Goal: Transaction & Acquisition: Purchase product/service

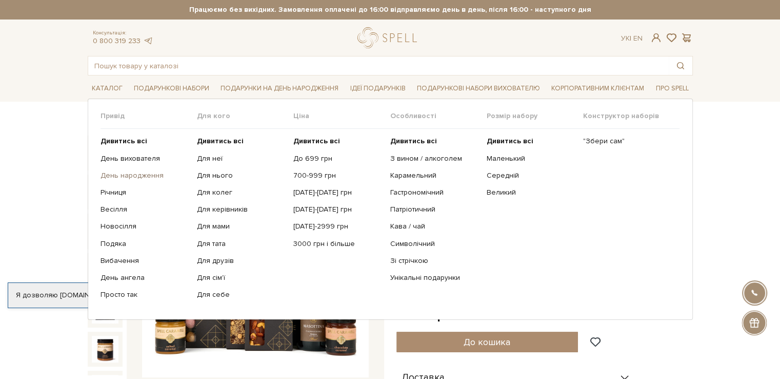
click at [142, 174] on link "День народження" at bounding box center [145, 175] width 89 height 9
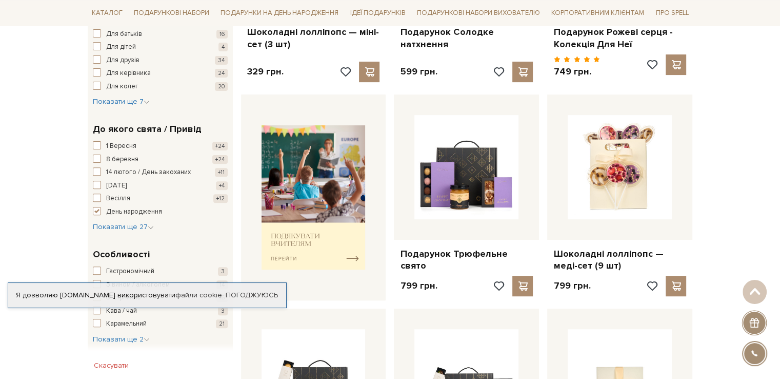
scroll to position [326, 0]
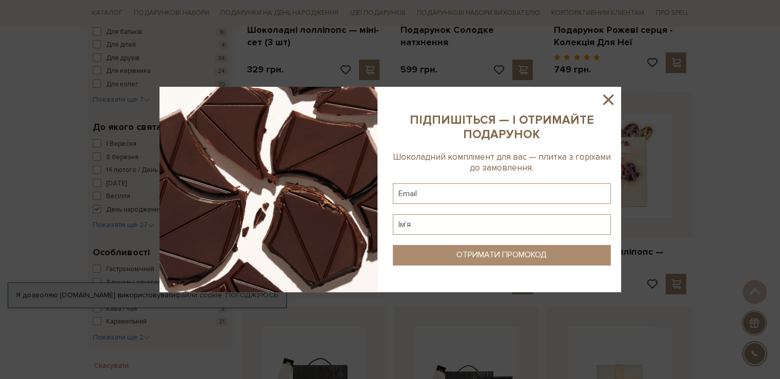
click at [606, 97] on icon at bounding box center [608, 99] width 10 height 10
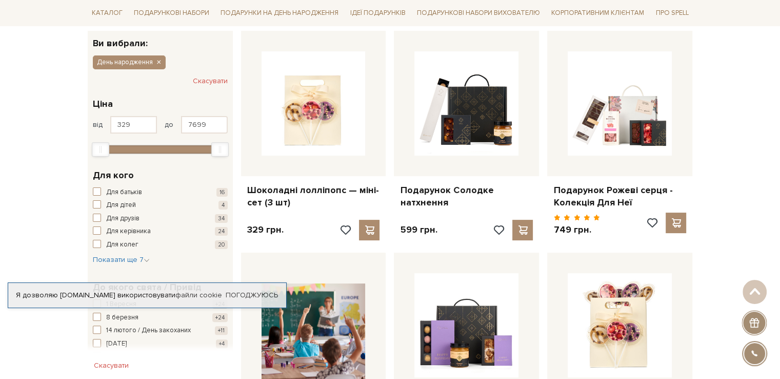
scroll to position [135, 0]
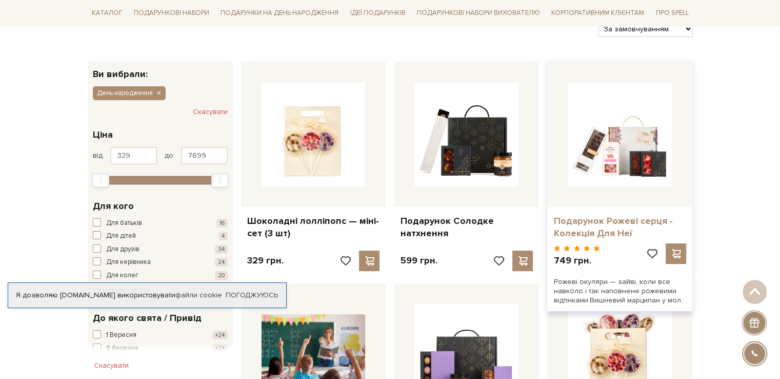
click at [580, 216] on link "Подарунок Рожеві серця - Колекція Для Неї" at bounding box center [619, 227] width 133 height 24
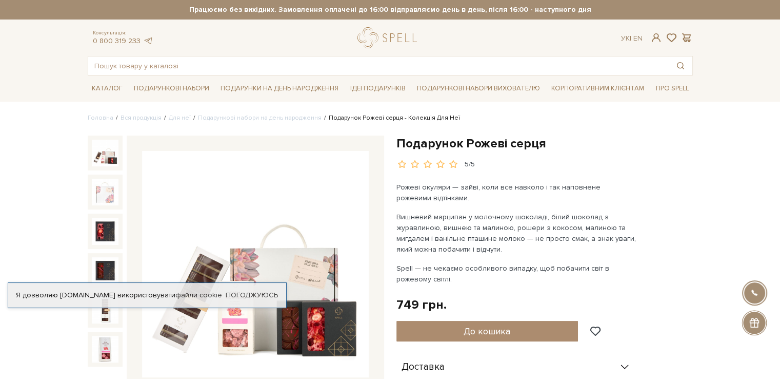
click at [326, 298] on img at bounding box center [255, 264] width 227 height 227
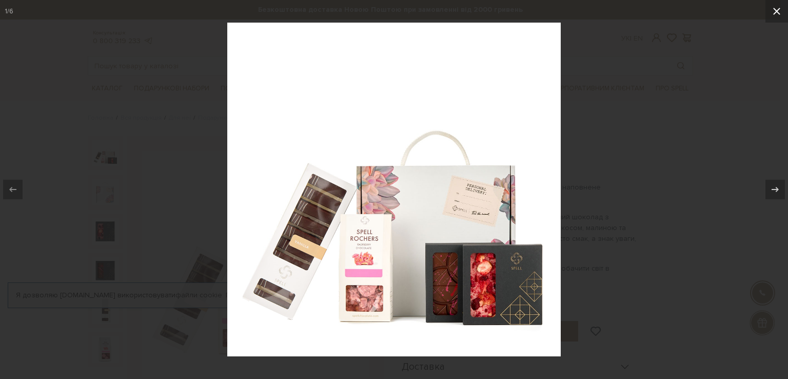
click at [778, 14] on icon at bounding box center [776, 11] width 12 height 12
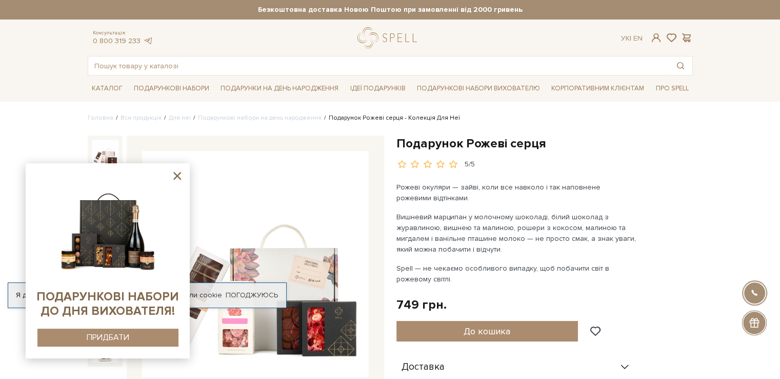
click at [175, 176] on icon at bounding box center [177, 175] width 13 height 13
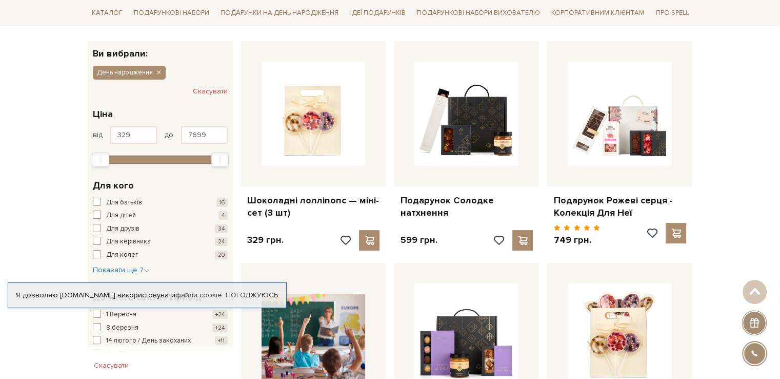
scroll to position [151, 0]
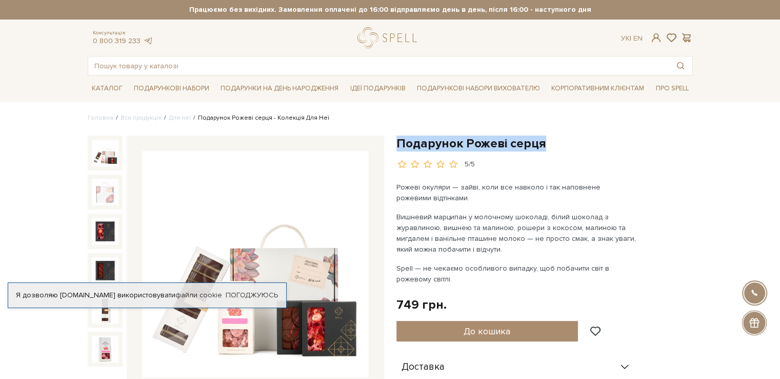
drag, startPoint x: 544, startPoint y: 148, endPoint x: 394, endPoint y: 140, distance: 150.0
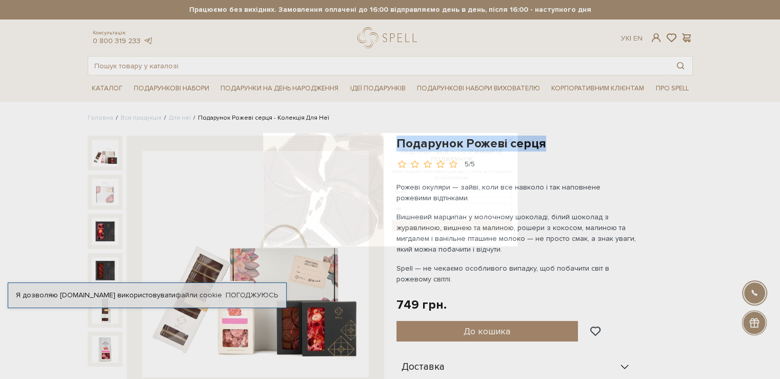
copy h1 "Подарунок Рожеві серця"
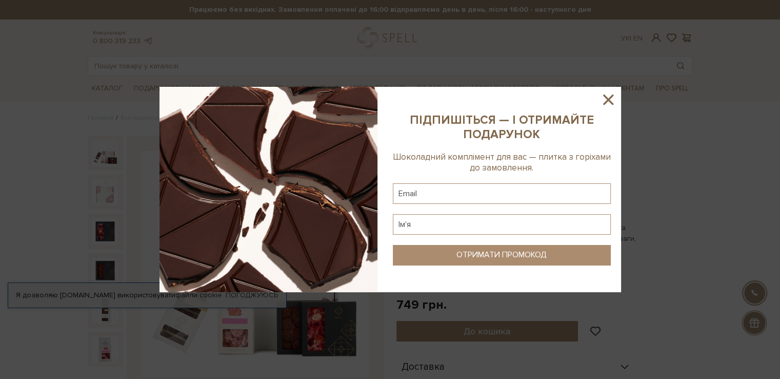
click at [611, 101] on icon at bounding box center [608, 99] width 17 height 17
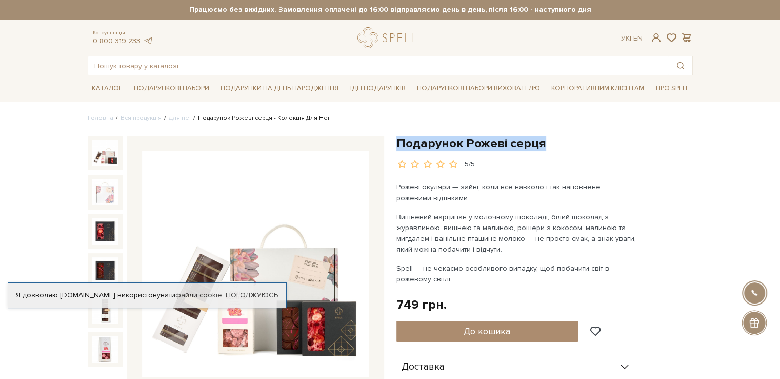
drag, startPoint x: 542, startPoint y: 144, endPoint x: 399, endPoint y: 141, distance: 143.1
click at [399, 141] on h1 "Подарунок Рожеві серця" at bounding box center [545, 143] width 296 height 16
copy h1 "Подарунок Рожеві серця"
